Goal: Information Seeking & Learning: Learn about a topic

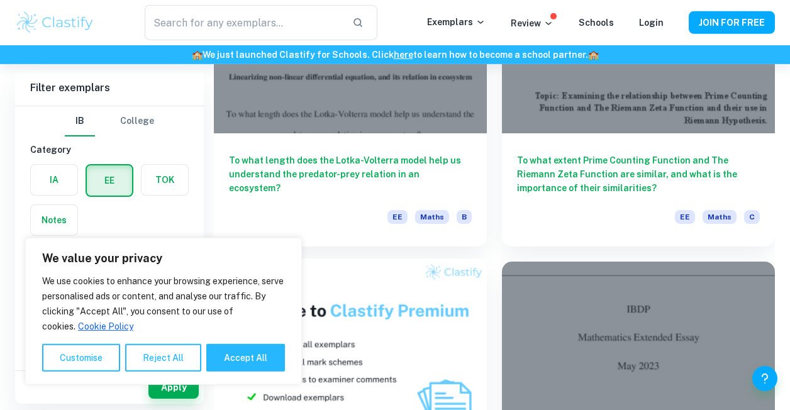
scroll to position [3561, 0]
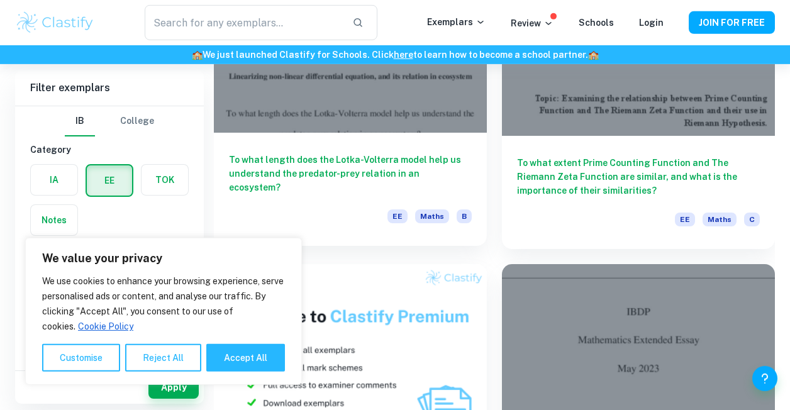
click at [378, 167] on h6 "To what length does the Lotka-Volterra model help us understand the predator-pr…" at bounding box center [350, 174] width 243 height 42
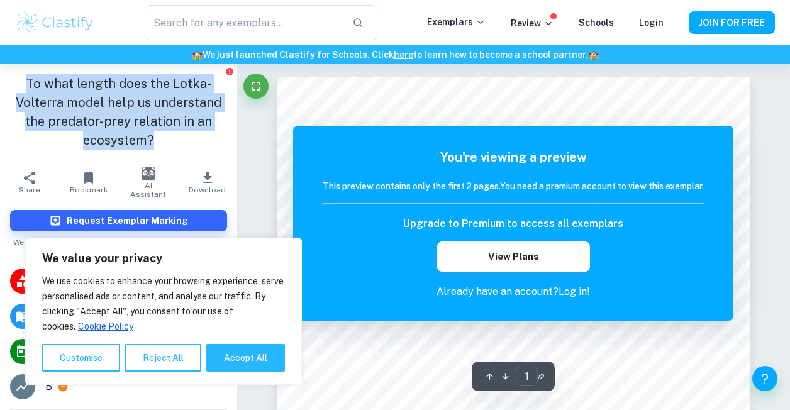
drag, startPoint x: 40, startPoint y: 79, endPoint x: 196, endPoint y: 149, distance: 170.4
click at [196, 149] on h1 "To what length does the Lotka-Volterra model help us understand the predator-pr…" at bounding box center [118, 112] width 217 height 76
copy h1 "To what length does the Lotka-Volterra model help us understand the predator-pr…"
click at [256, 83] on icon "Fullscreen" at bounding box center [256, 86] width 15 height 15
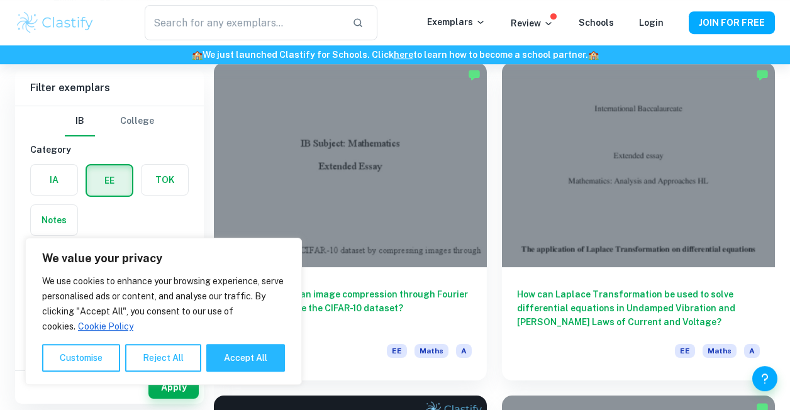
scroll to position [44, 0]
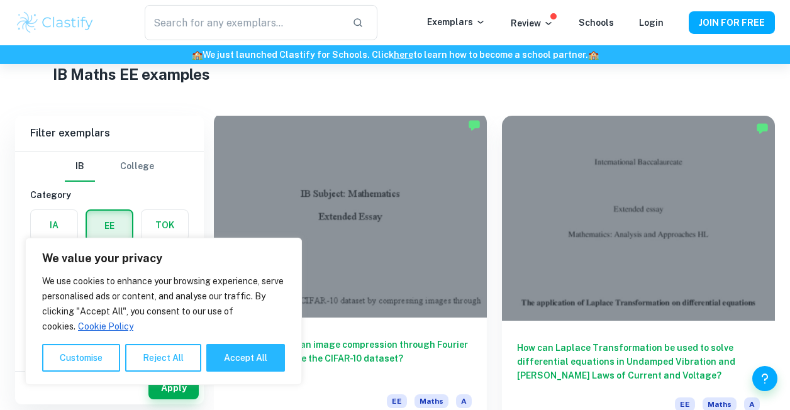
click at [403, 221] on div at bounding box center [350, 215] width 273 height 205
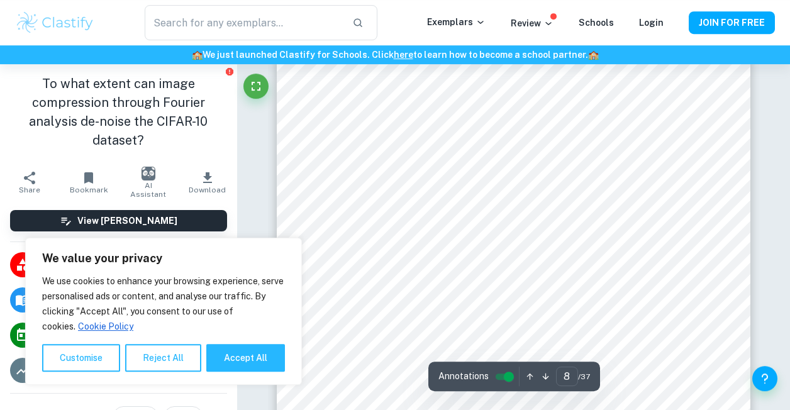
scroll to position [4520, 0]
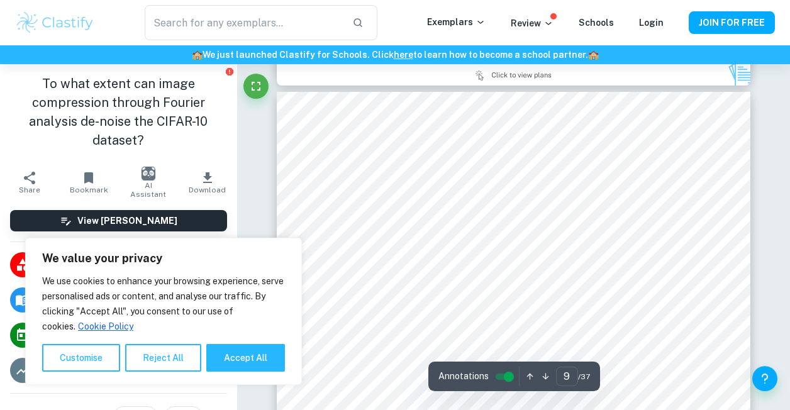
type input "8"
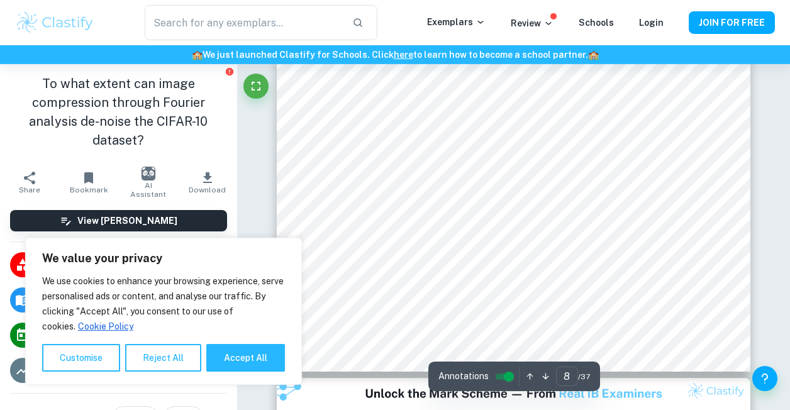
scroll to position [4705, 0]
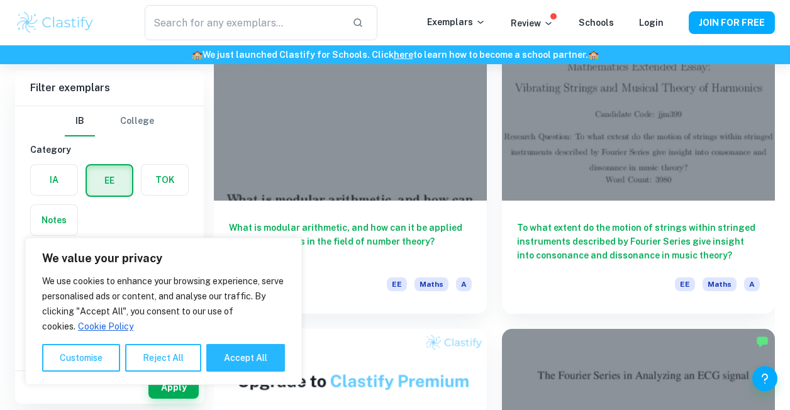
scroll to position [867, 0]
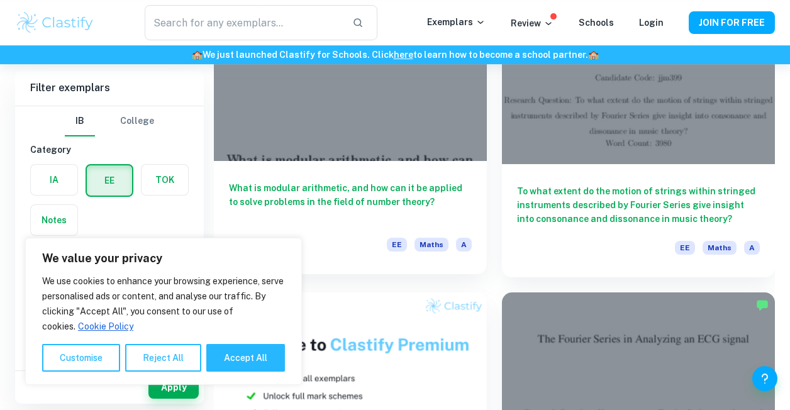
click at [410, 203] on h6 "What is modular arithmetic, and how can it be applied to solve problems in the …" at bounding box center [350, 202] width 243 height 42
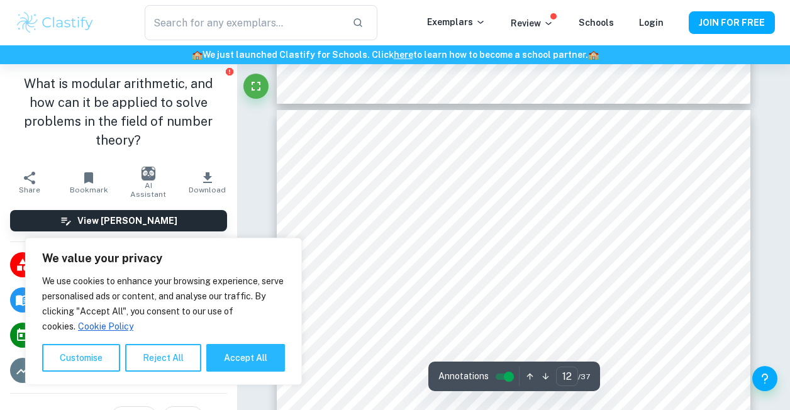
scroll to position [7724, 0]
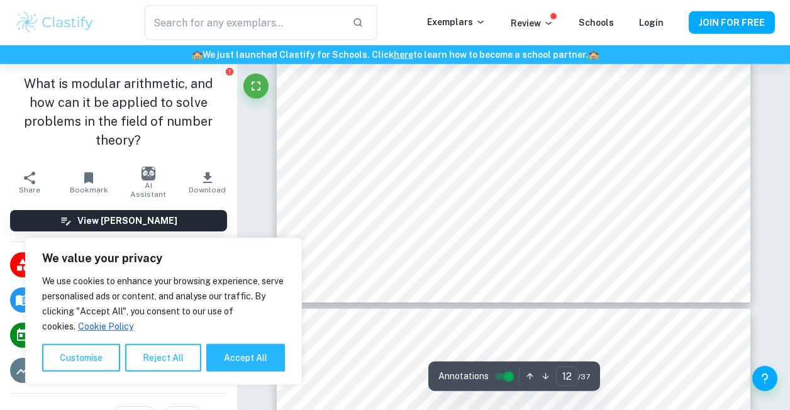
type input "13"
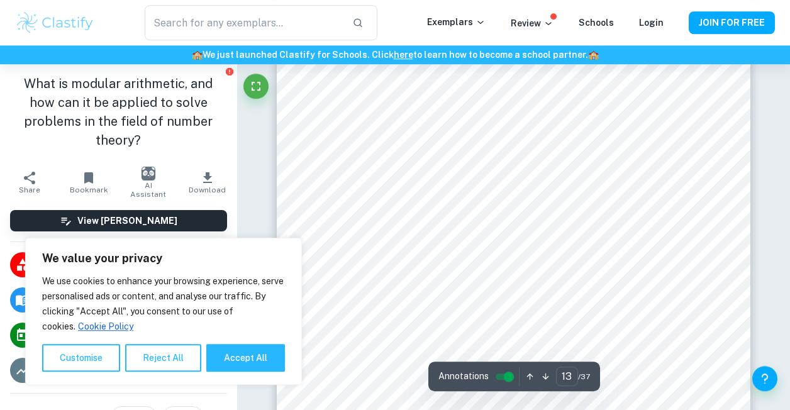
scroll to position [8679, 0]
